Goal: Book appointment/travel/reservation

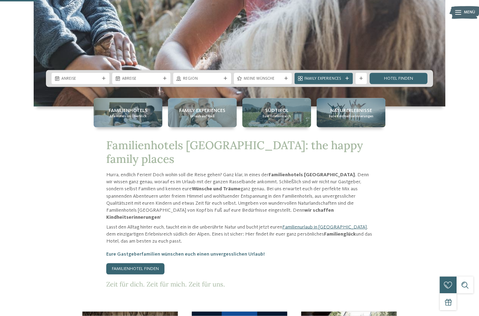
scroll to position [195, 0]
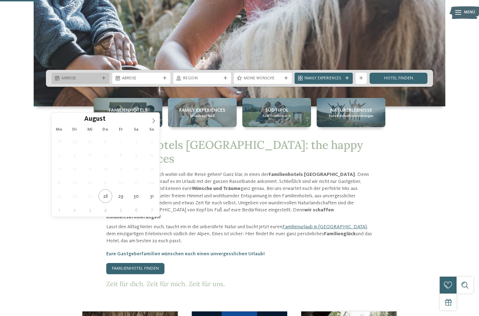
click at [79, 81] on span "Anreise" at bounding box center [80, 79] width 38 height 6
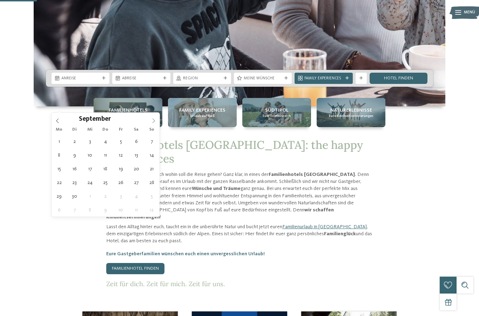
click at [153, 121] on icon at bounding box center [153, 120] width 5 height 5
type div "03.09.2025"
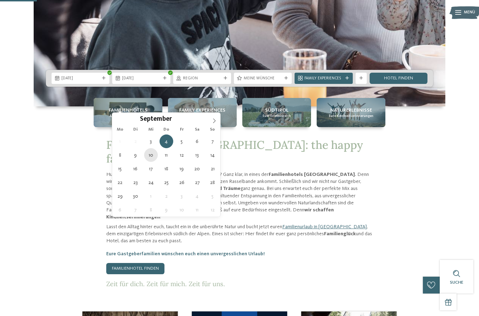
type div "10.09.2025"
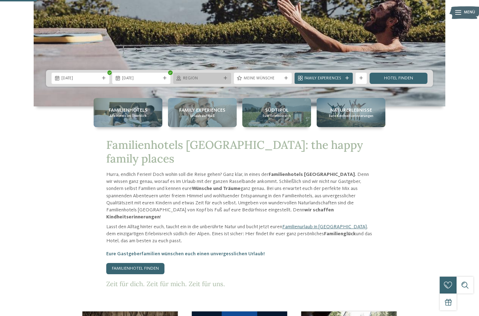
click at [207, 84] on div "Region" at bounding box center [202, 78] width 58 height 11
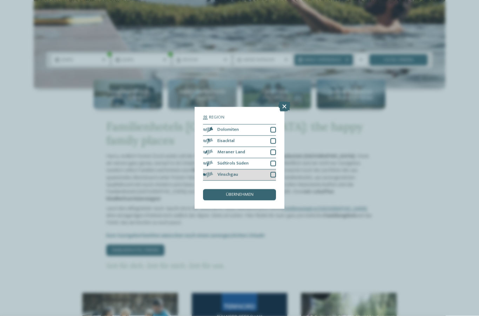
scroll to position [214, 0]
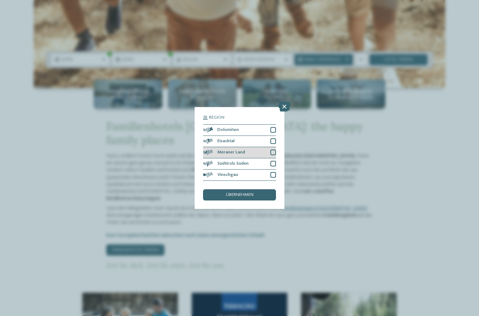
click at [273, 149] on div at bounding box center [274, 152] width 6 height 6
click at [246, 193] on span "übernehmen" at bounding box center [240, 195] width 28 height 5
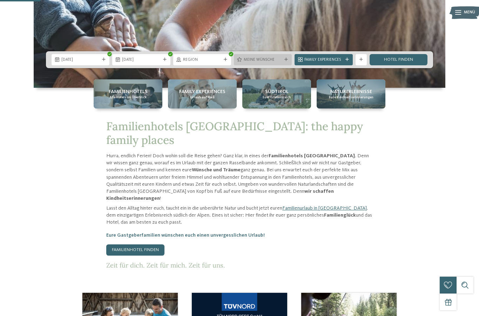
click at [283, 62] on div "Meine Wünsche" at bounding box center [262, 59] width 41 height 6
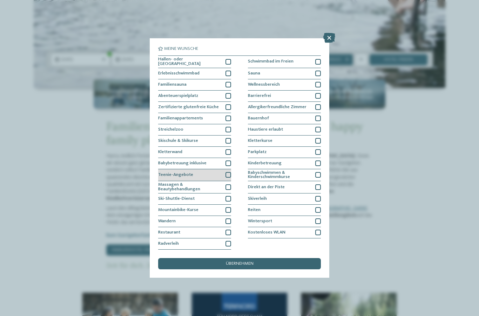
click at [228, 172] on div at bounding box center [229, 175] width 6 height 6
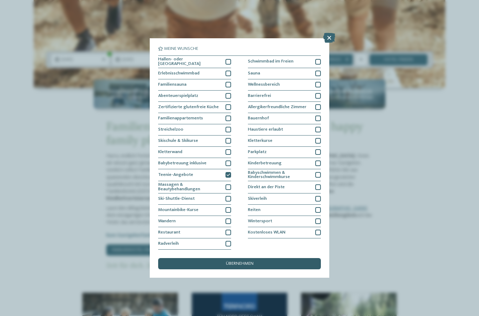
click at [240, 261] on span "übernehmen" at bounding box center [240, 263] width 28 height 5
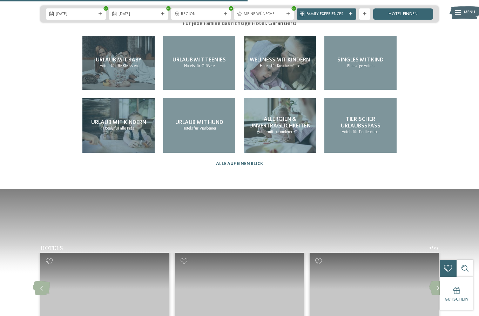
scroll to position [1311, 0]
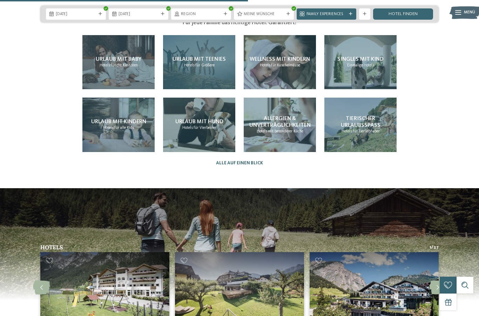
click at [198, 78] on div "Urlaub mit Teenies Hotels für Größere" at bounding box center [199, 62] width 72 height 54
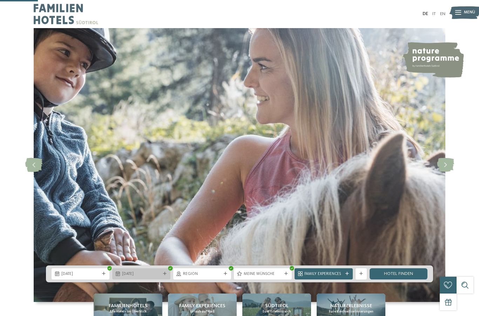
scroll to position [200, 0]
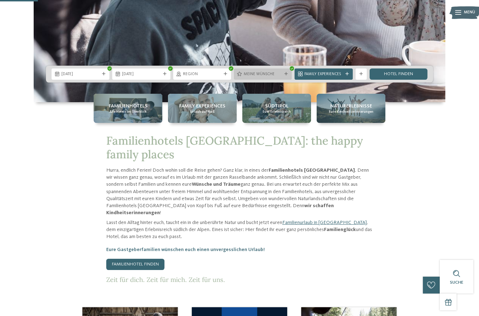
click at [286, 76] on icon at bounding box center [287, 74] width 4 height 4
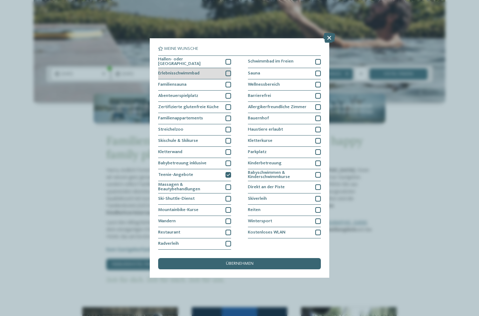
click at [228, 71] on div at bounding box center [229, 74] width 6 height 6
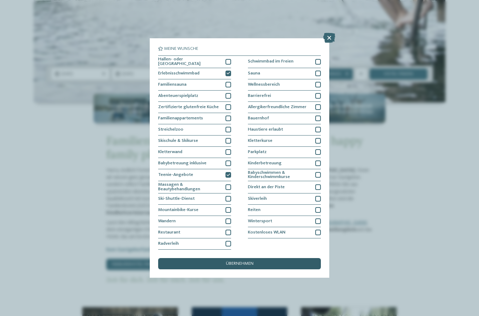
click at [223, 258] on div "übernehmen" at bounding box center [239, 263] width 163 height 11
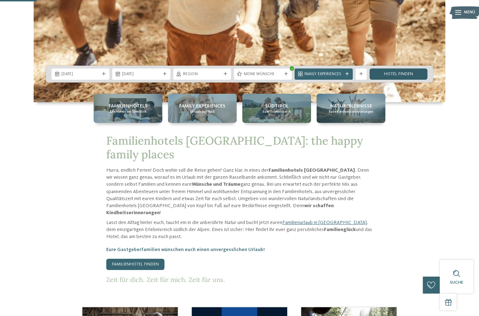
click at [398, 80] on link "Hotel finden" at bounding box center [399, 73] width 58 height 11
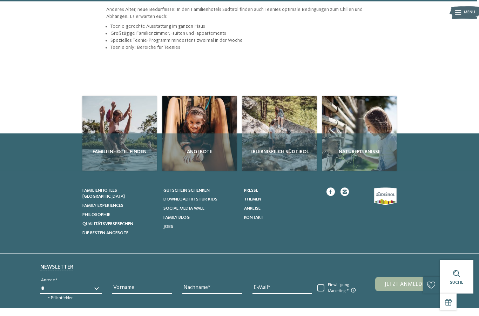
scroll to position [797, 0]
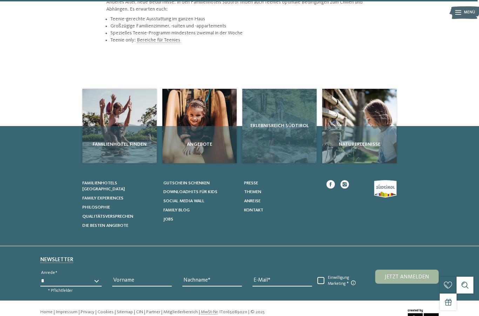
click at [285, 112] on div "Erlebnisreich Südtirol" at bounding box center [279, 126] width 74 height 74
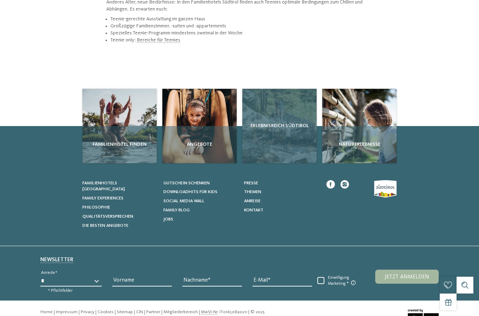
scroll to position [0, 0]
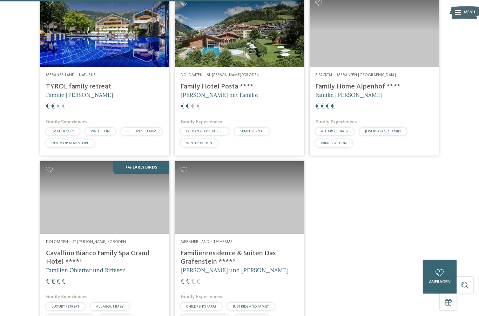
scroll to position [568, 0]
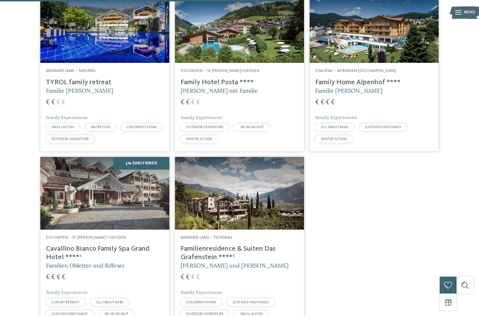
click at [118, 49] on img at bounding box center [104, 26] width 129 height 73
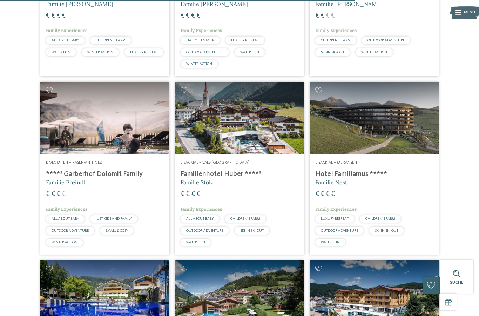
scroll to position [670, 0]
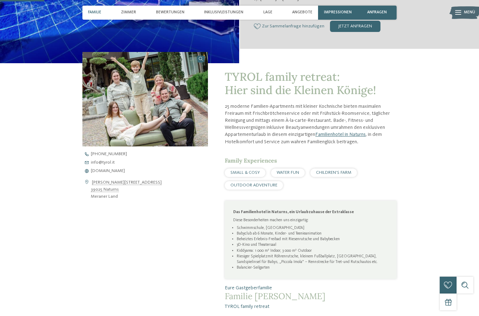
scroll to position [174, 0]
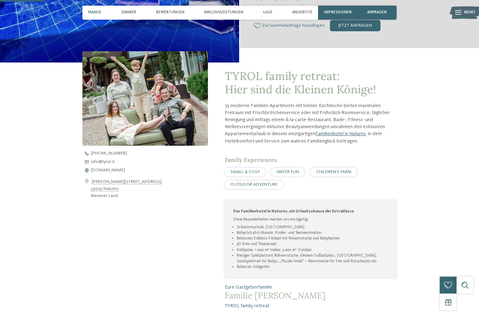
drag, startPoint x: 122, startPoint y: 209, endPoint x: 93, endPoint y: 203, distance: 30.3
click at [93, 200] on address "Gustav-Flora-Straße 4 39025 Naturns Meraner Land" at bounding box center [126, 188] width 71 height 21
copy address "Gustav-Flora-Straße 4 39025 Naturns"
click at [102, 200] on address "Gustav-Flora-Straße 4 39025 Naturns Meraner Land" at bounding box center [126, 188] width 71 height 21
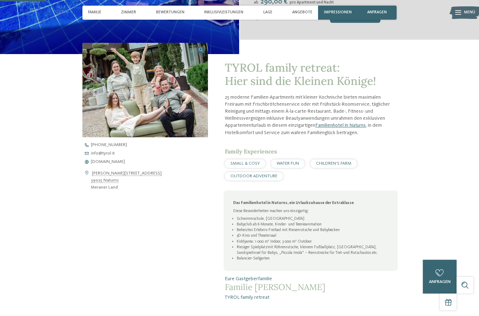
scroll to position [182, 0]
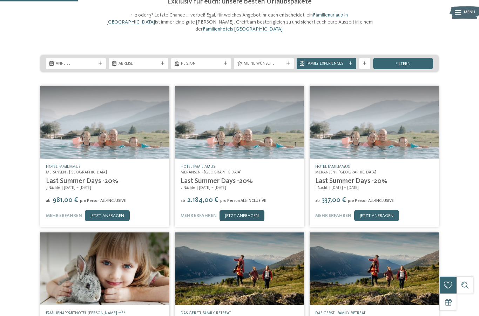
scroll to position [69, 0]
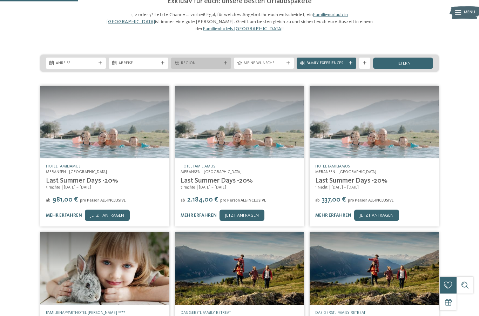
click at [225, 58] on div "Region" at bounding box center [201, 63] width 60 height 11
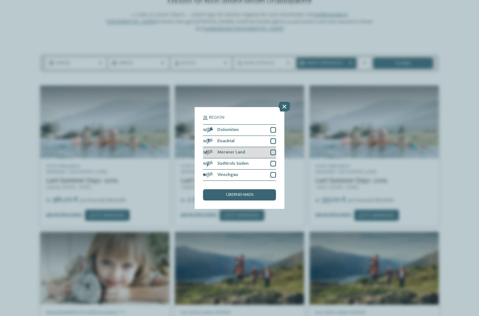
click at [274, 149] on div at bounding box center [274, 152] width 6 height 6
click at [244, 193] on span "übernehmen" at bounding box center [240, 195] width 28 height 5
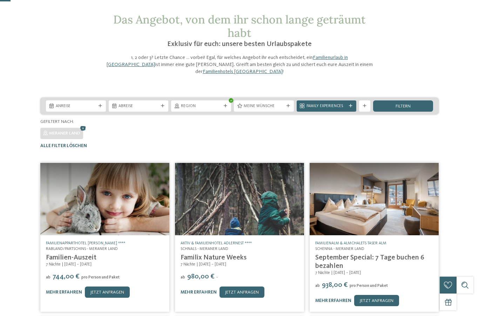
scroll to position [0, 0]
